Goal: Find specific page/section

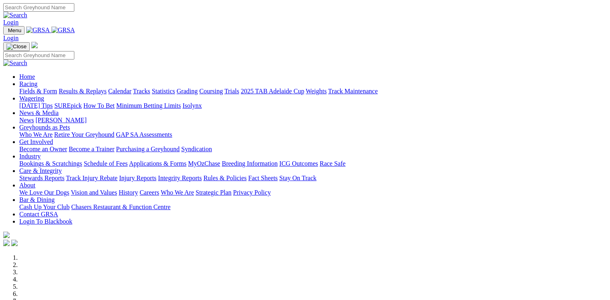
scroll to position [225, 0]
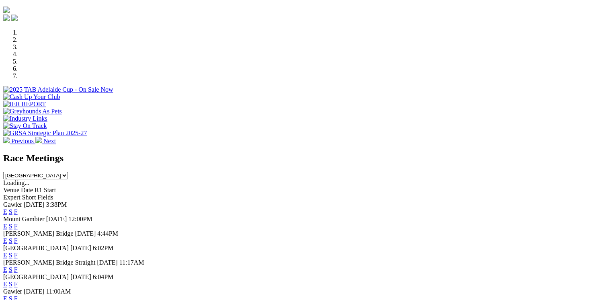
click at [18, 223] on link "F" at bounding box center [16, 226] width 4 height 7
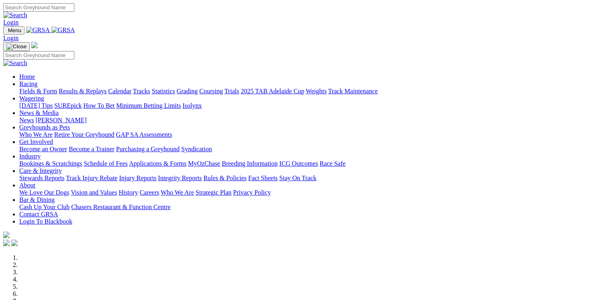
scroll to position [225, 0]
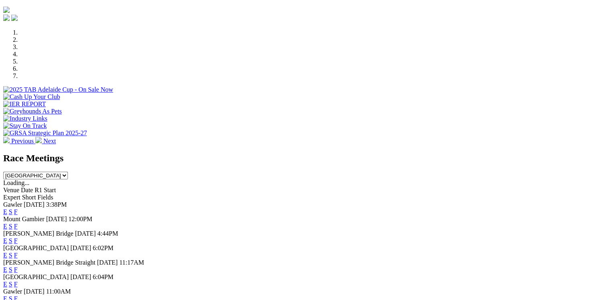
click at [7, 223] on link "E" at bounding box center [5, 226] width 4 height 7
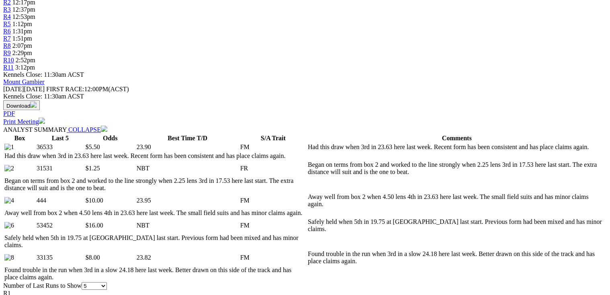
scroll to position [354, 0]
